Goal: Information Seeking & Learning: Learn about a topic

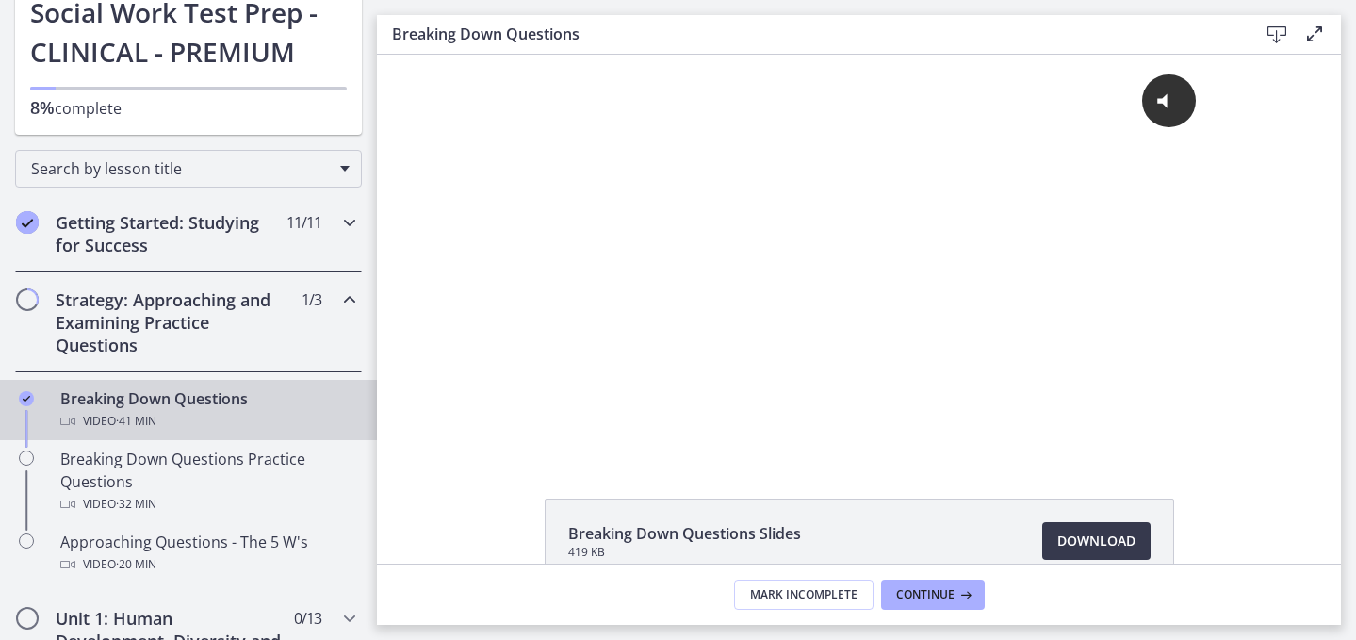
scroll to position [177, 0]
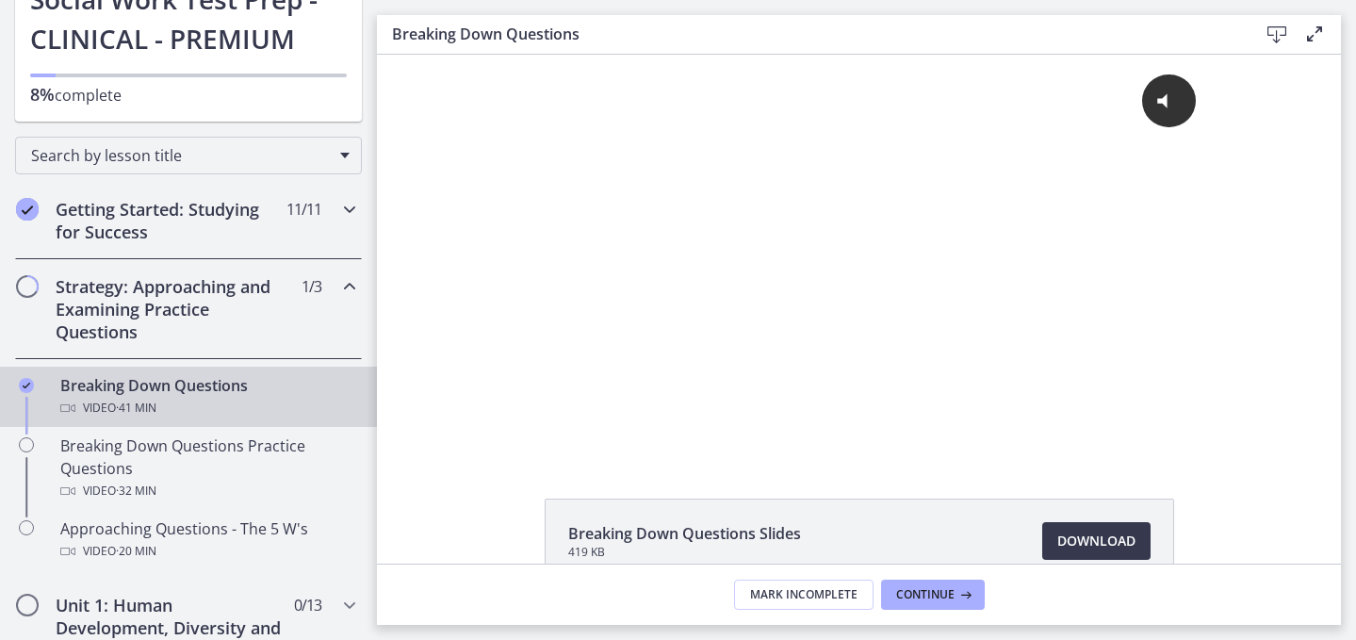
click at [209, 243] on h2 "Getting Started: Studying for Success" at bounding box center [171, 220] width 230 height 45
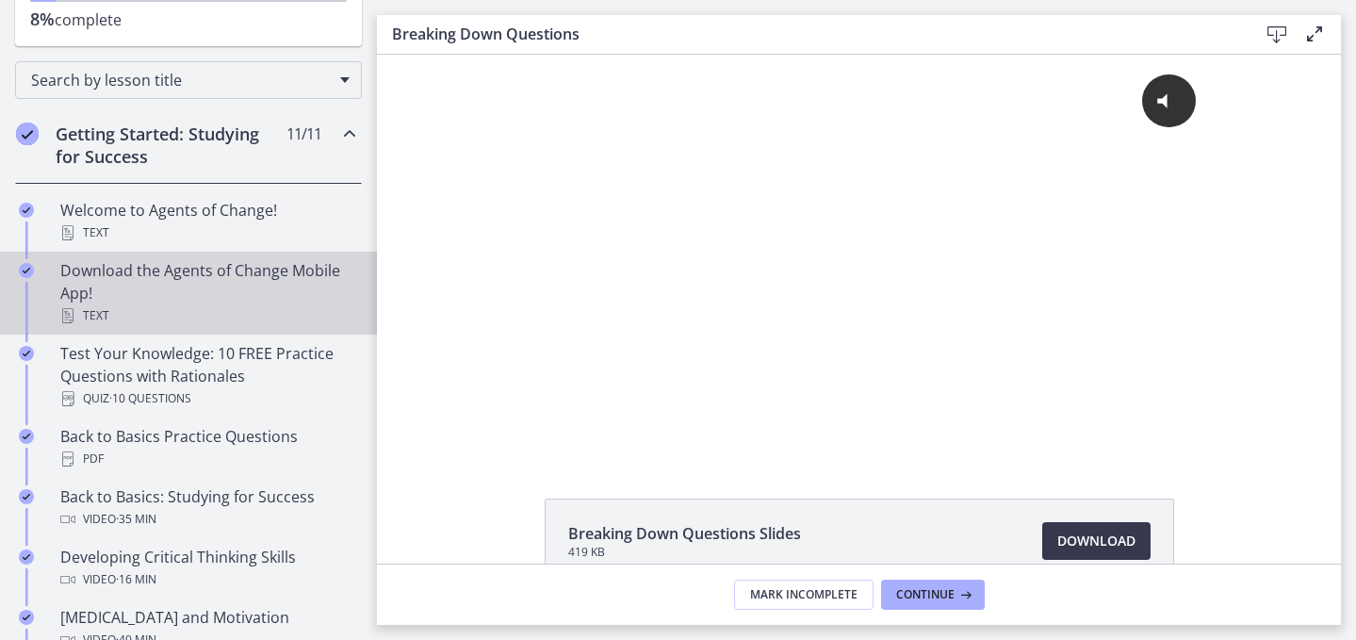
scroll to position [259, 0]
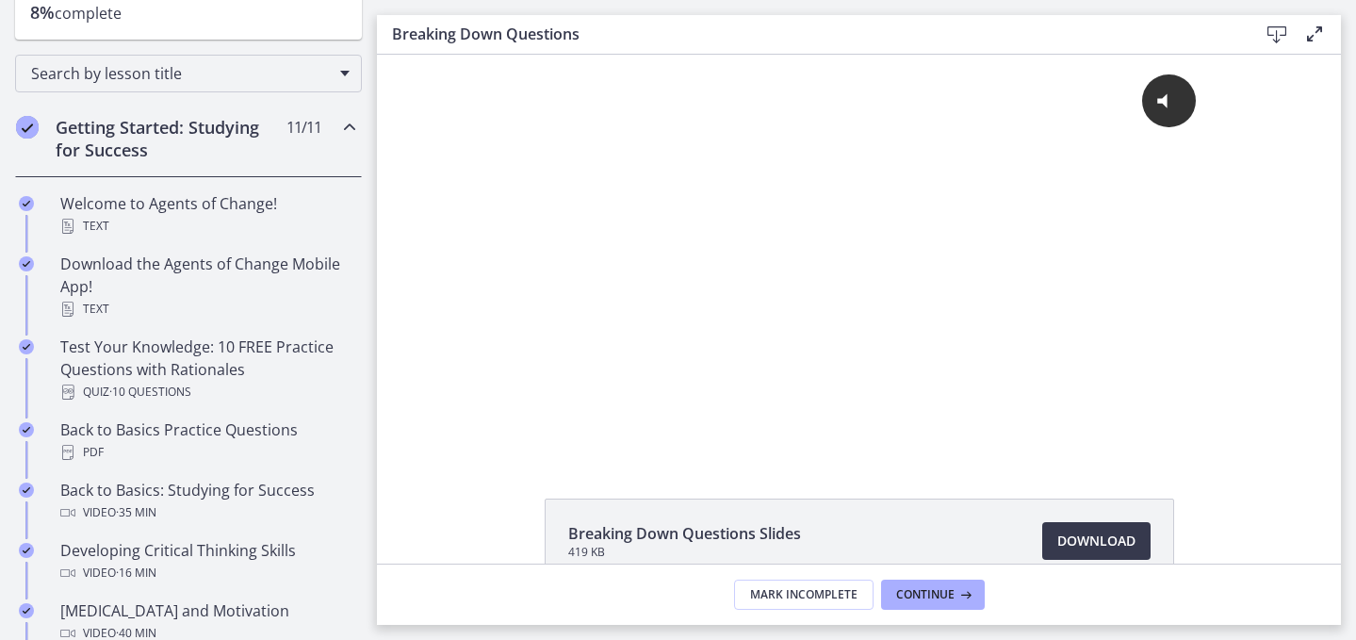
click at [199, 151] on h2 "Getting Started: Studying for Success" at bounding box center [171, 138] width 230 height 45
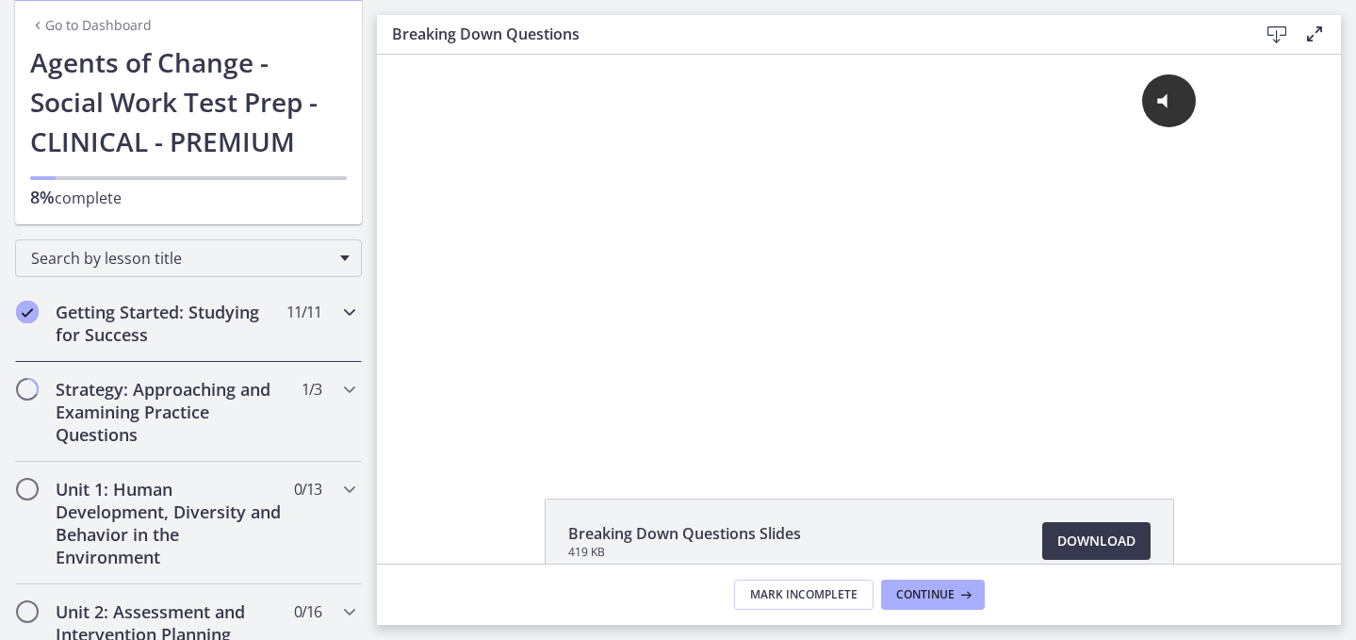
scroll to position [0, 0]
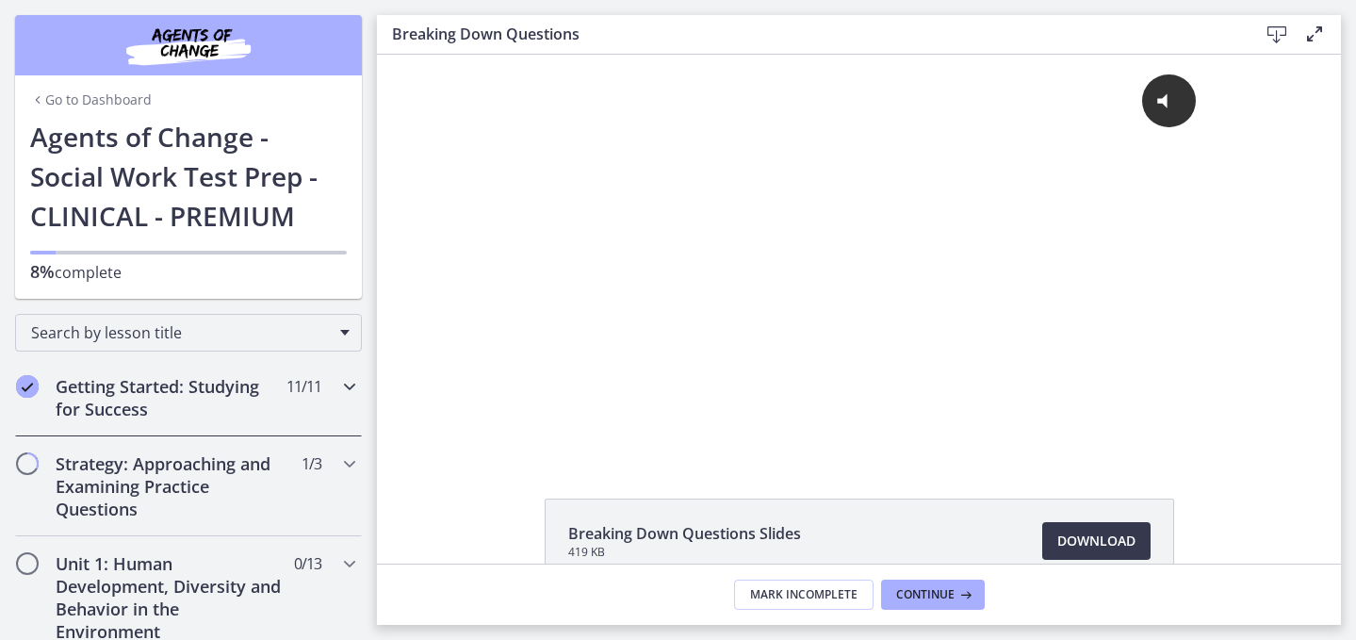
click at [178, 418] on h2 "Getting Started: Studying for Success" at bounding box center [171, 397] width 230 height 45
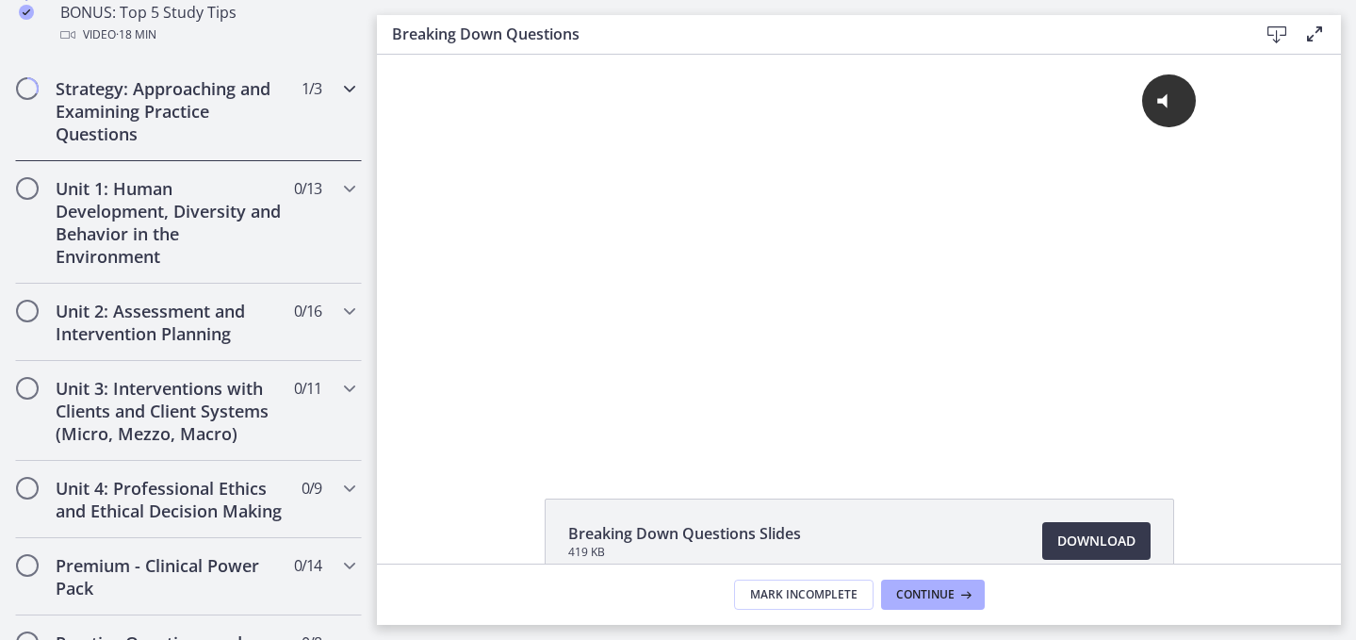
scroll to position [1124, 0]
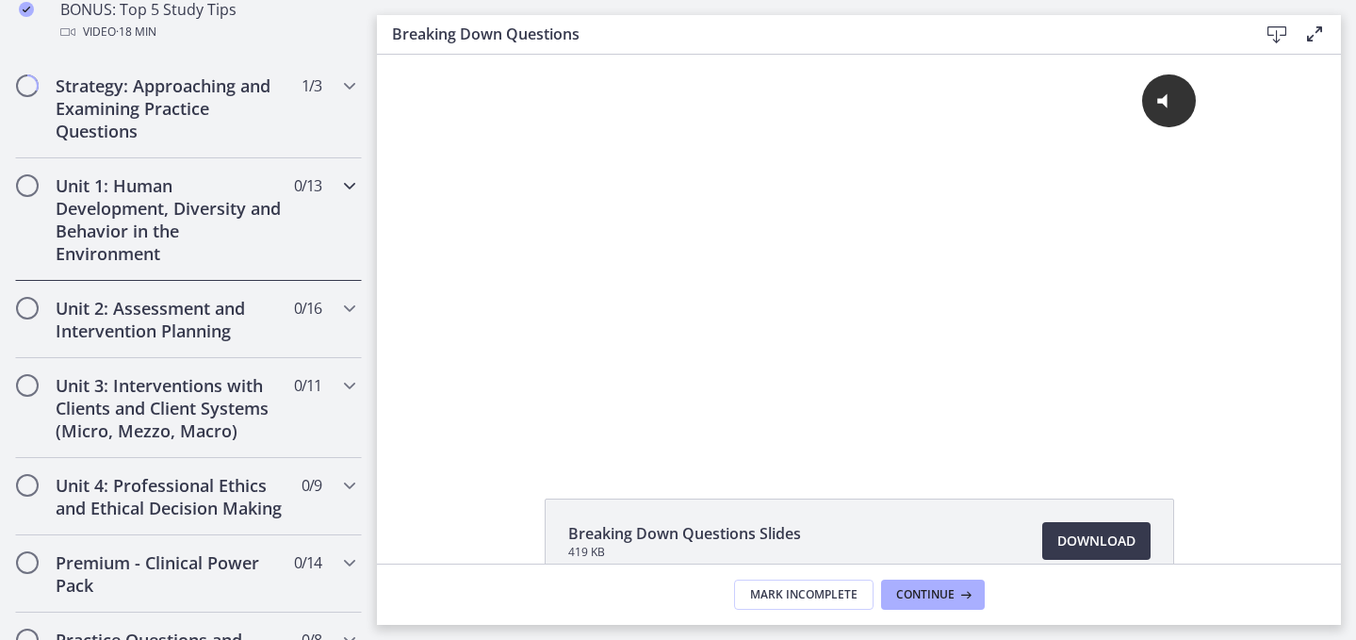
click at [188, 265] on h2 "Unit 1: Human Development, Diversity and Behavior in the Environment" at bounding box center [171, 219] width 230 height 90
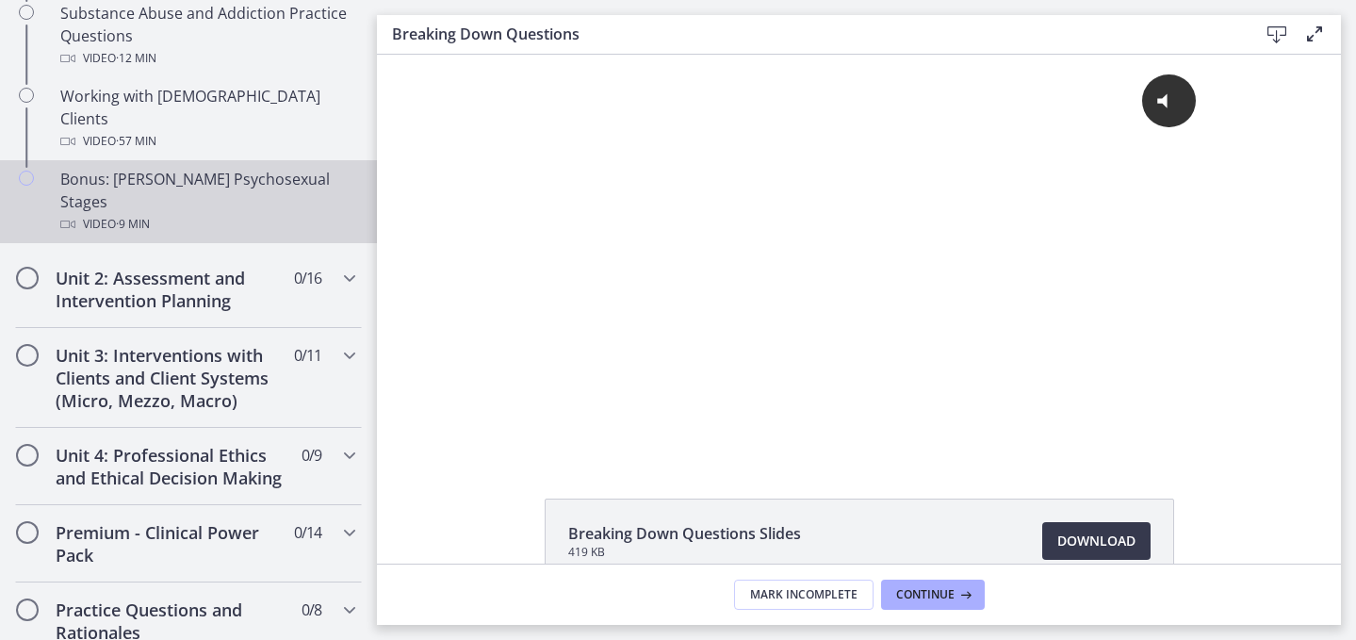
scroll to position [1367, 0]
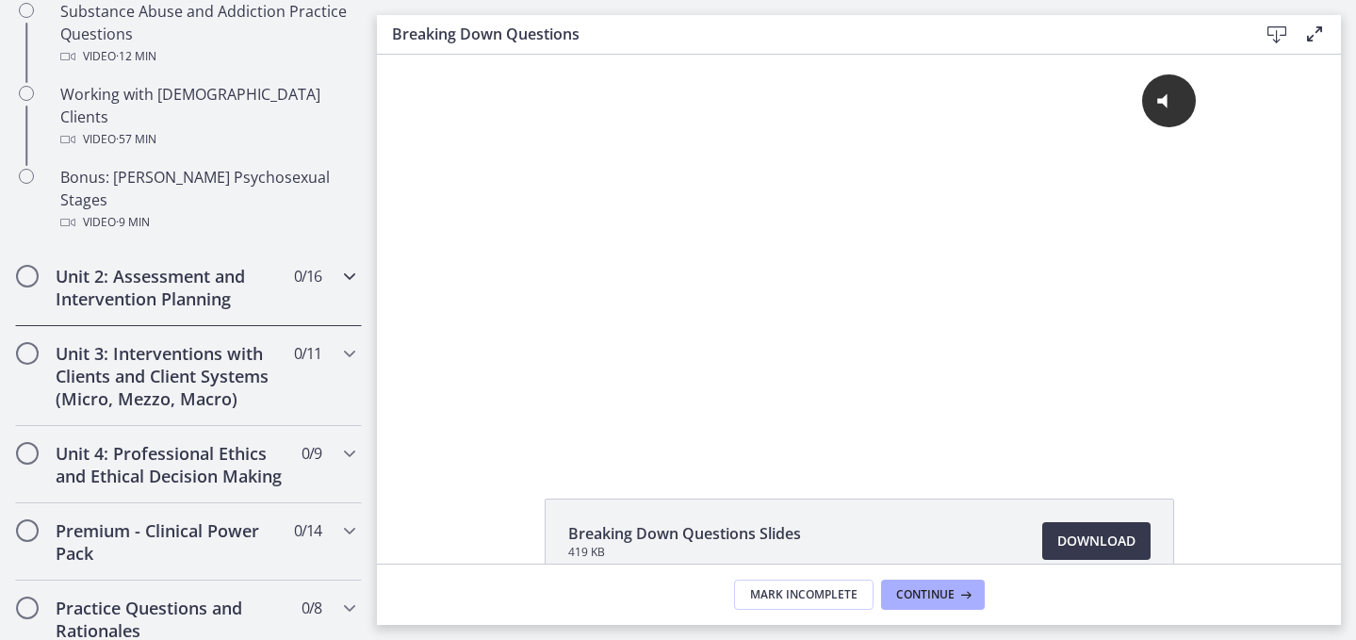
click at [249, 310] on h2 "Unit 2: Assessment and Intervention Planning" at bounding box center [171, 287] width 230 height 45
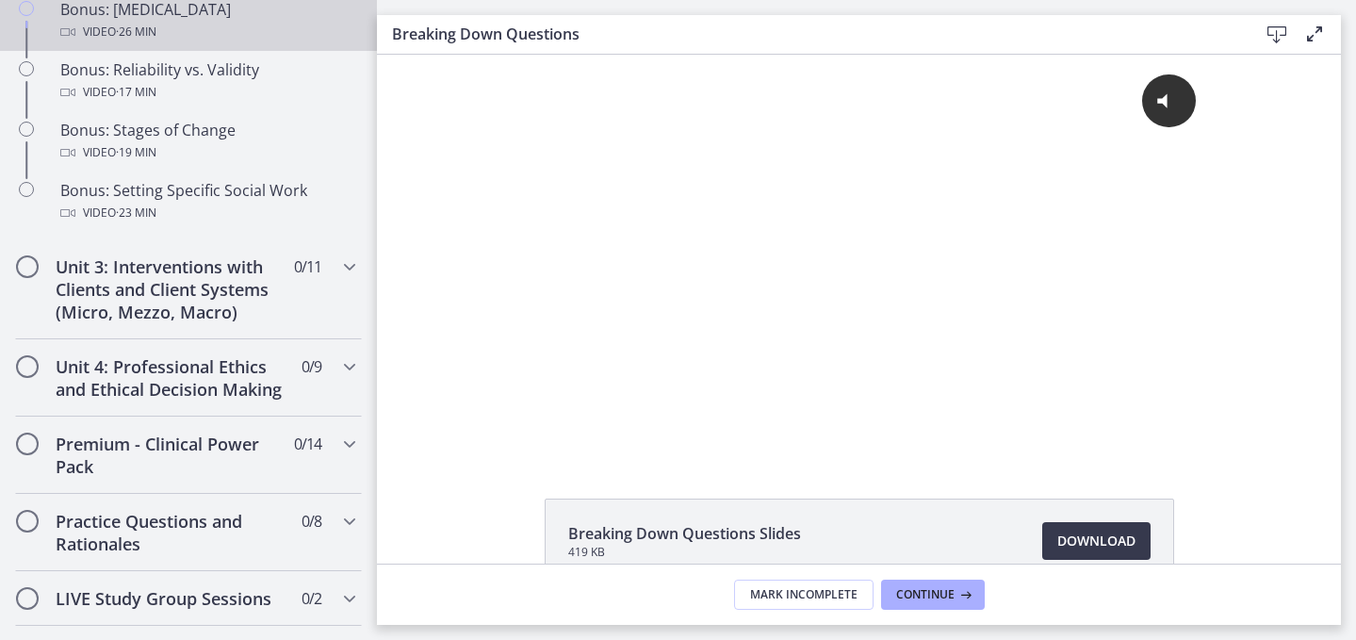
scroll to position [1720, 0]
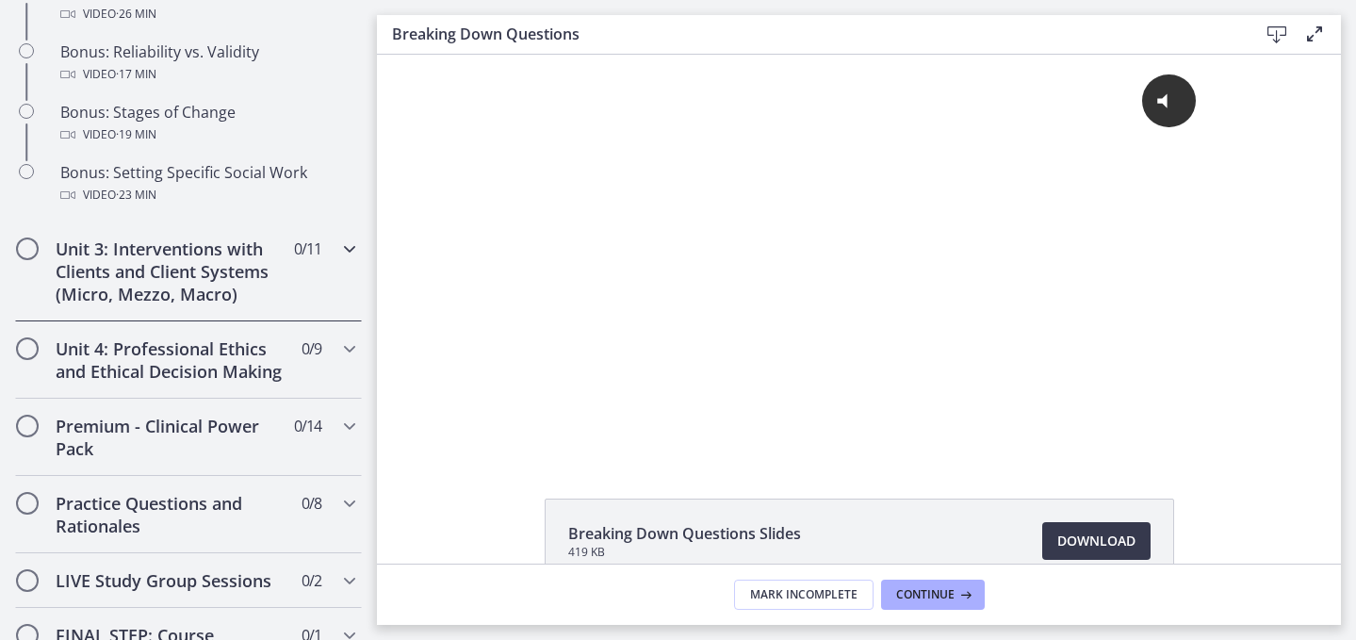
click at [253, 305] on h2 "Unit 3: Interventions with Clients and Client Systems (Micro, Mezzo, Macro)" at bounding box center [171, 271] width 230 height 68
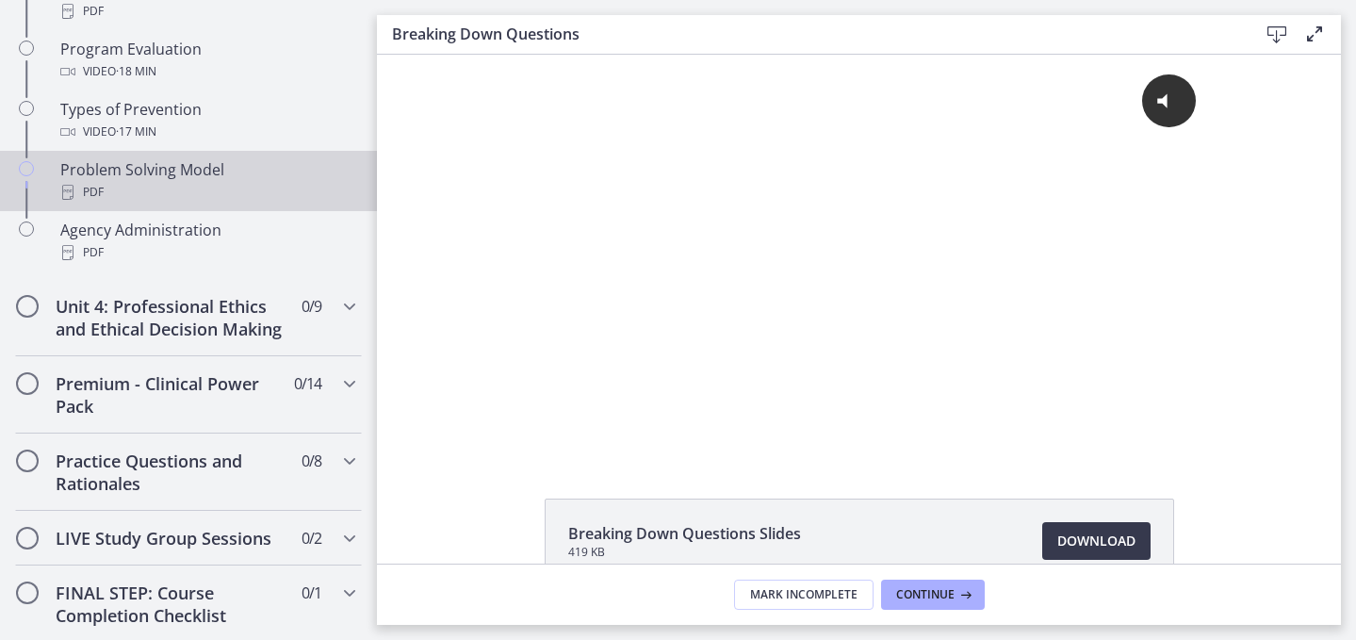
scroll to position [1288, 0]
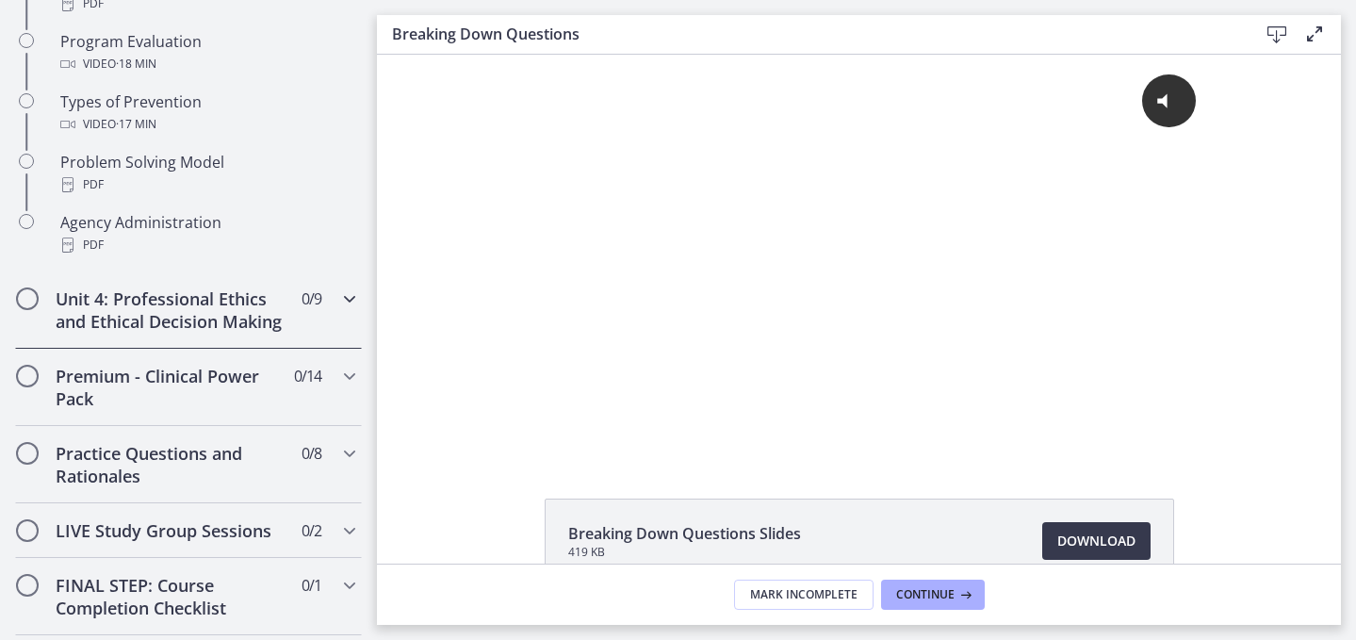
click at [206, 333] on h2 "Unit 4: Professional Ethics and Ethical Decision Making" at bounding box center [171, 309] width 230 height 45
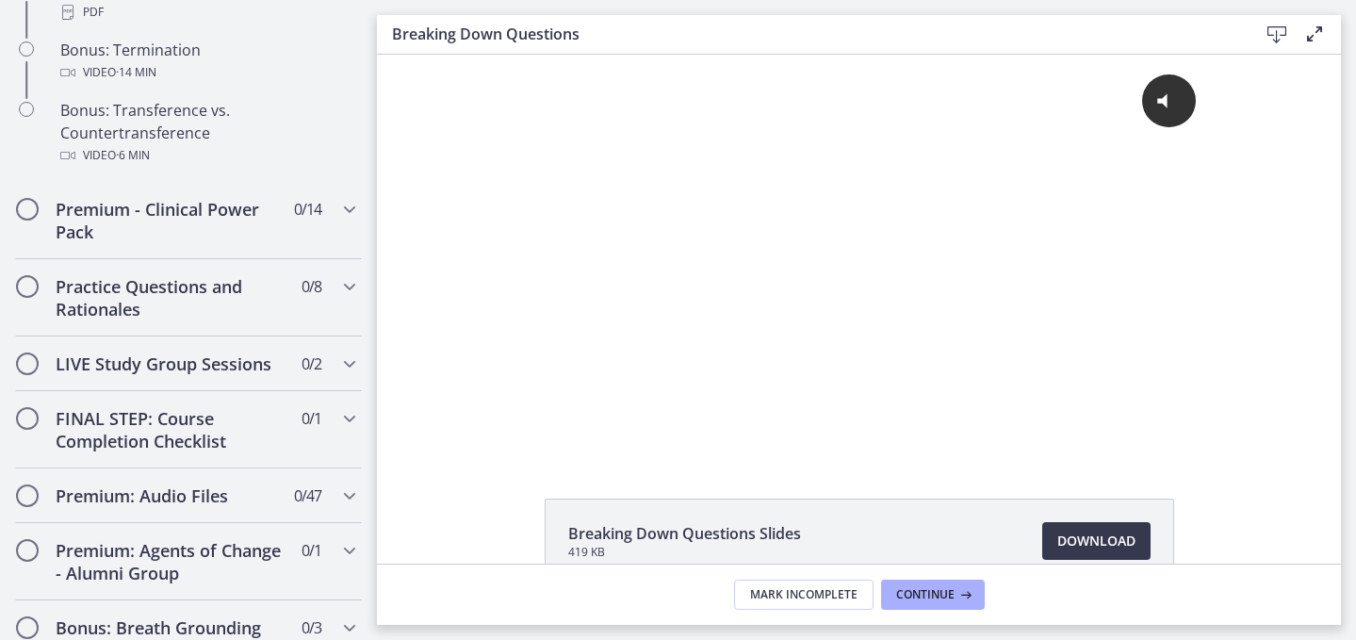
scroll to position [1341, 0]
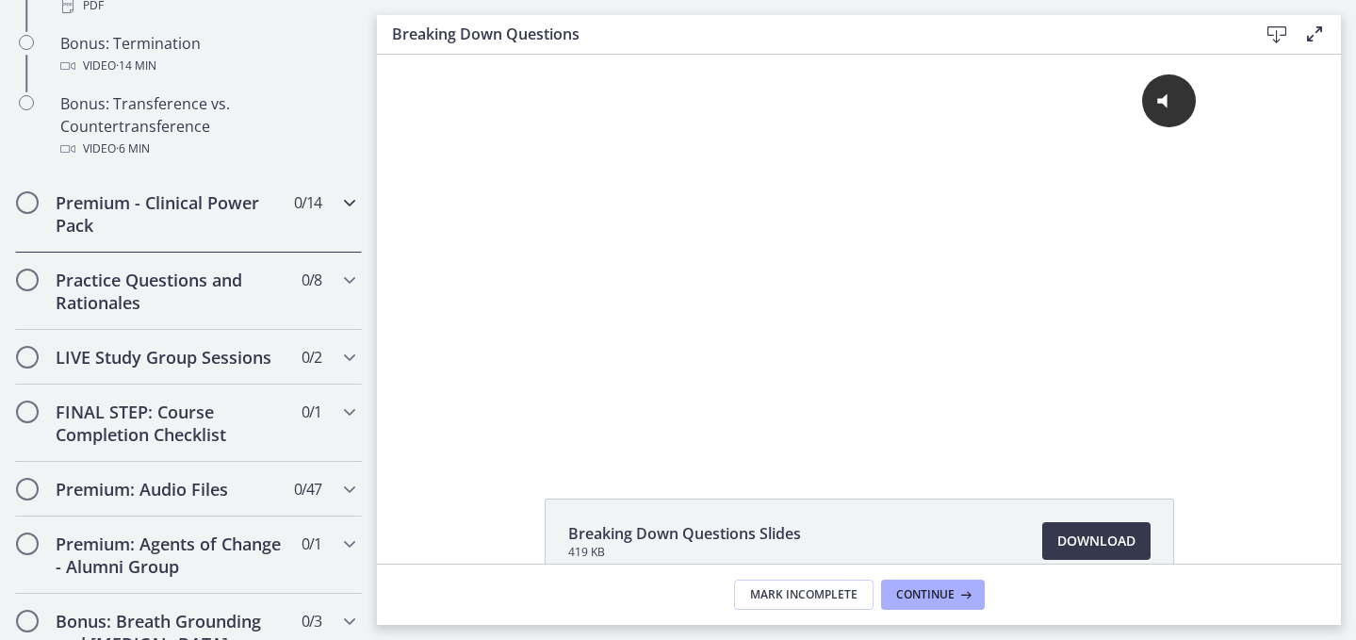
click at [220, 236] on h2 "Premium - Clinical Power Pack" at bounding box center [171, 213] width 230 height 45
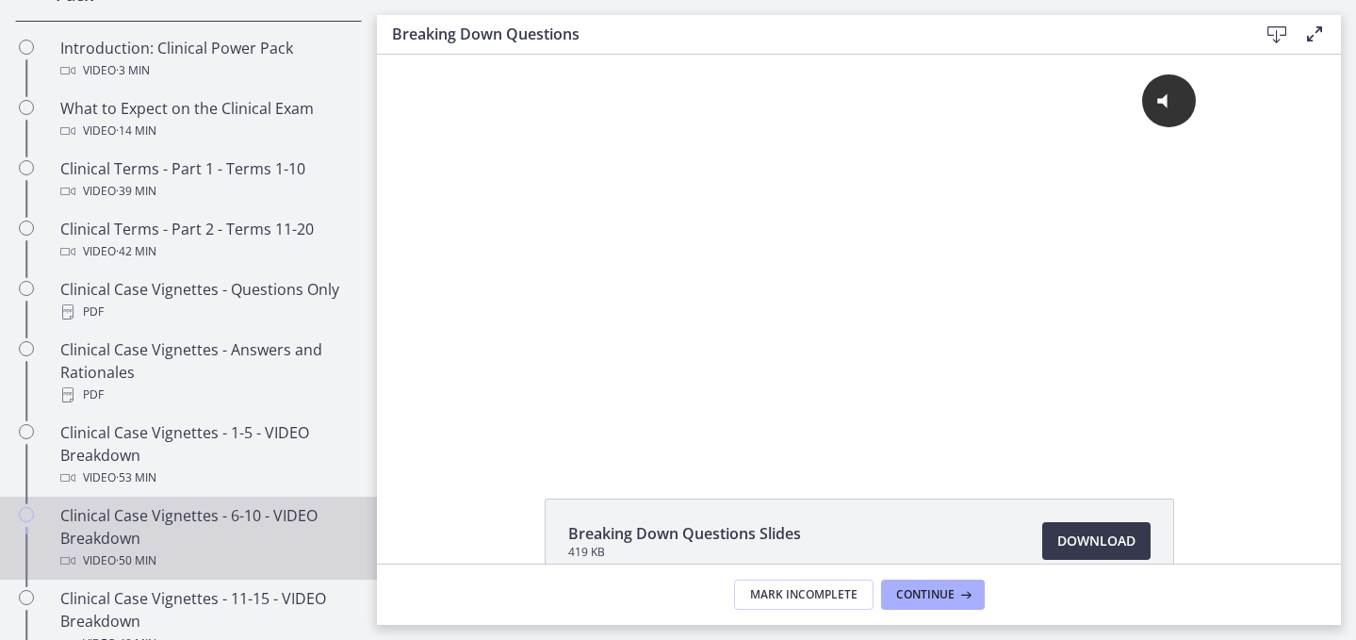
scroll to position [0, 0]
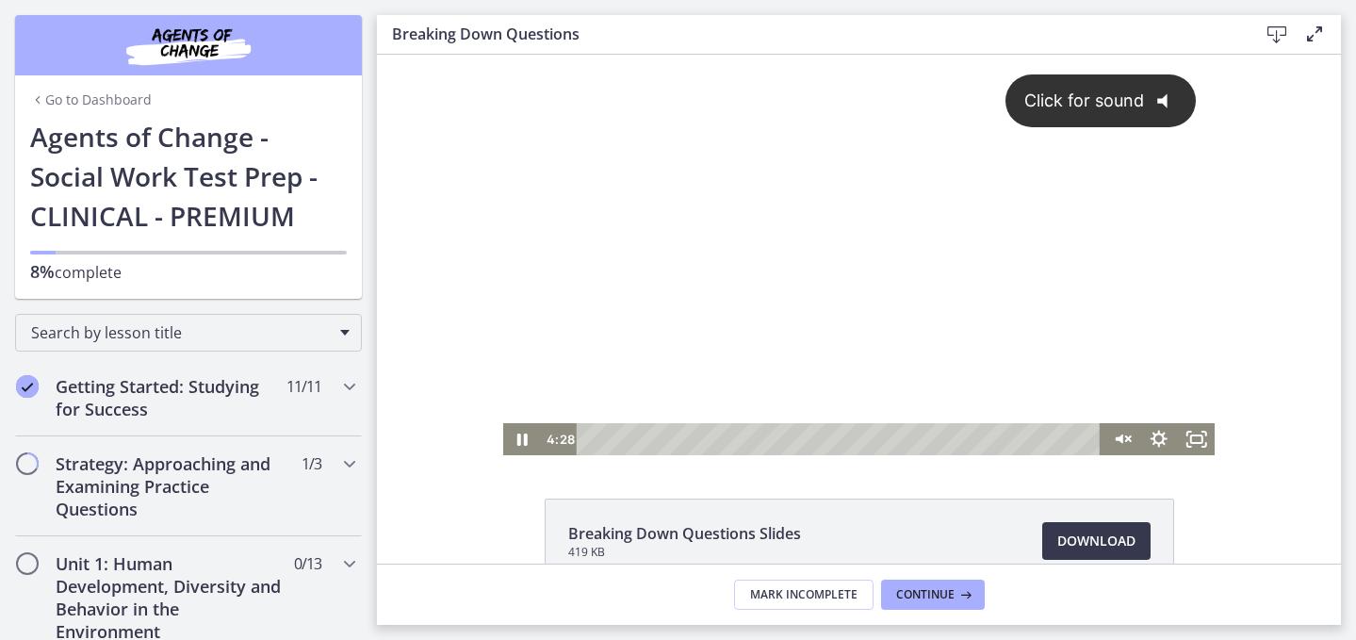
click at [771, 250] on div "Click for sound @keyframes VOLUME_SMALL_WAVE_FLASH { 0% { opacity: 0; } 33% { o…" at bounding box center [859, 239] width 712 height 368
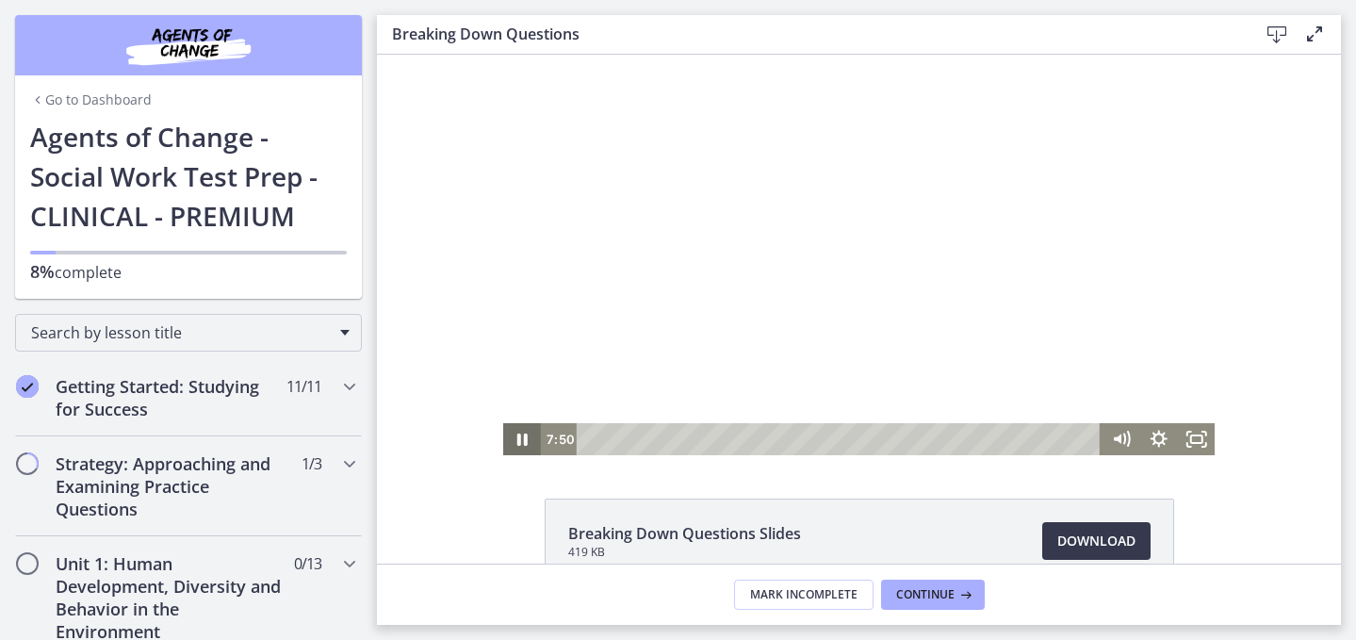
click at [517, 438] on icon "Pause" at bounding box center [522, 439] width 10 height 12
